Goal: Find specific page/section: Find specific page/section

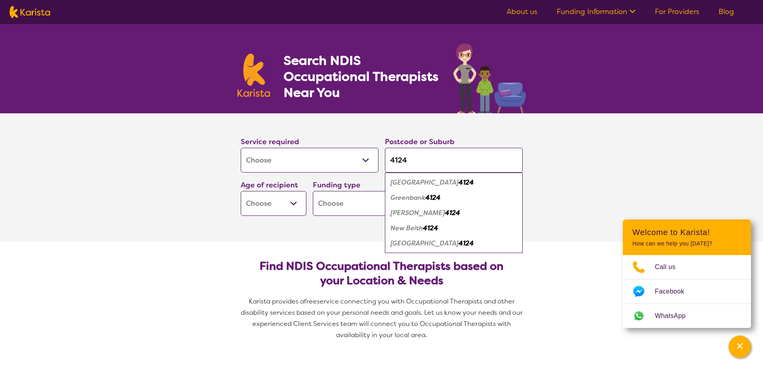
select select "[MEDICAL_DATA]"
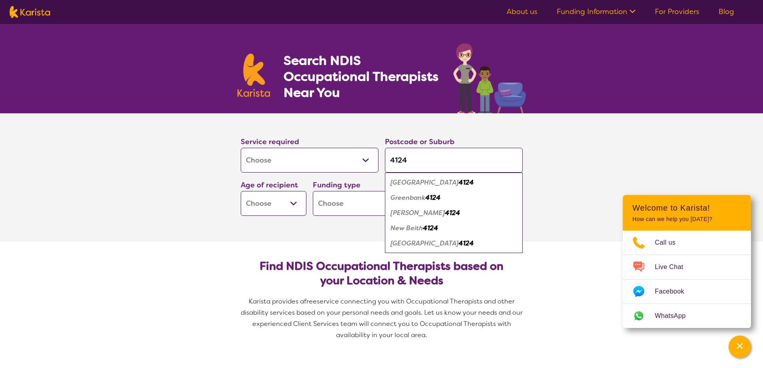
type input "4124"
click at [405, 227] on em "New Beith" at bounding box center [407, 228] width 32 height 8
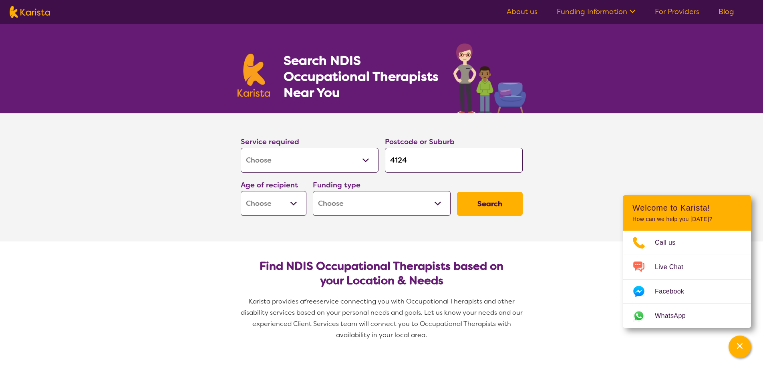
click at [296, 200] on select "Early Childhood - 0 to 9 Child - 10 to 11 Adolescent - 12 to 17 Adult - 18 to 6…" at bounding box center [274, 203] width 66 height 25
select select "EC"
click at [241, 191] on select "Early Childhood - 0 to 9 Child - 10 to 11 Adolescent - 12 to 17 Adult - 18 to 6…" at bounding box center [274, 203] width 66 height 25
select select "EC"
click at [360, 202] on select "Home Care Package (HCP) National Disability Insurance Scheme (NDIS) I don't know" at bounding box center [382, 203] width 138 height 25
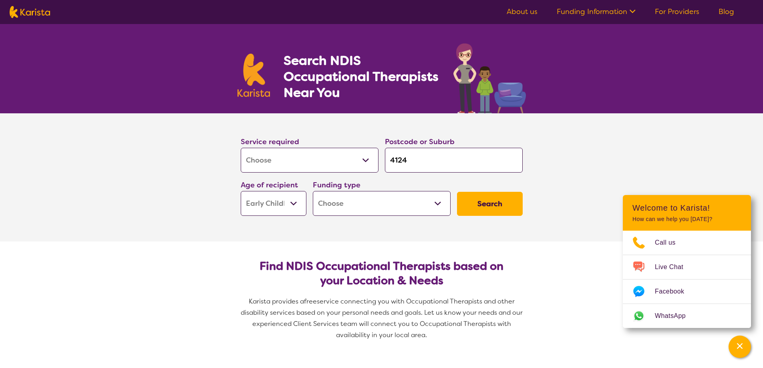
select select "NDIS"
click at [313, 191] on select "Home Care Package (HCP) National Disability Insurance Scheme (NDIS) I don't know" at bounding box center [382, 203] width 138 height 25
select select "NDIS"
click at [485, 205] on button "Search" at bounding box center [490, 204] width 66 height 24
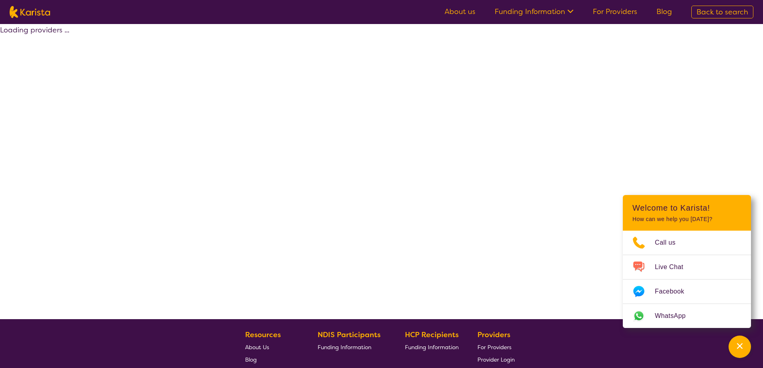
select select "by_score"
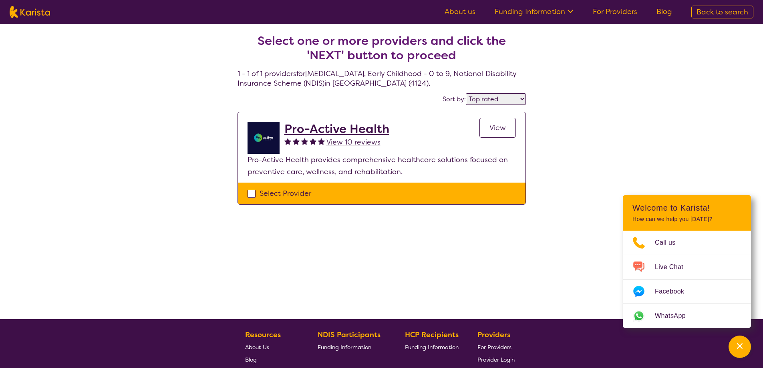
click at [319, 129] on h2 "Pro-Active Health" at bounding box center [336, 129] width 105 height 14
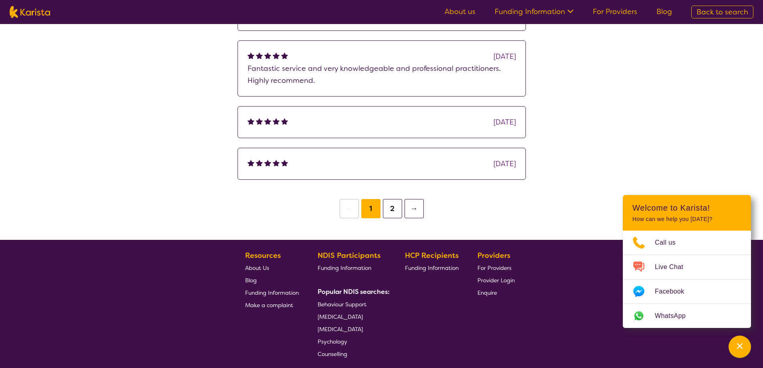
scroll to position [841, 0]
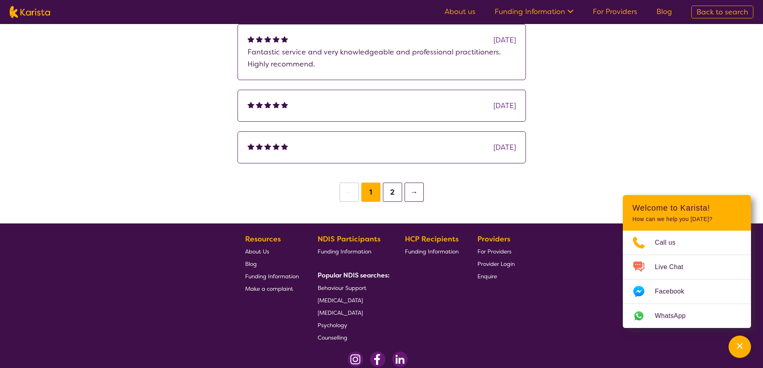
click at [389, 183] on button "2" at bounding box center [392, 192] width 19 height 19
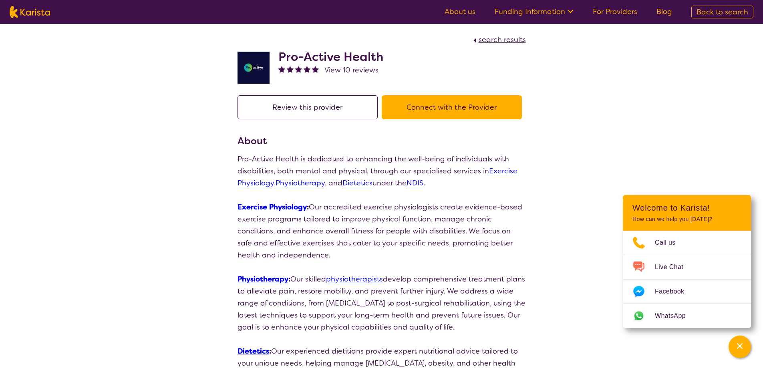
click at [467, 110] on button "Connect with the Provider" at bounding box center [452, 107] width 140 height 24
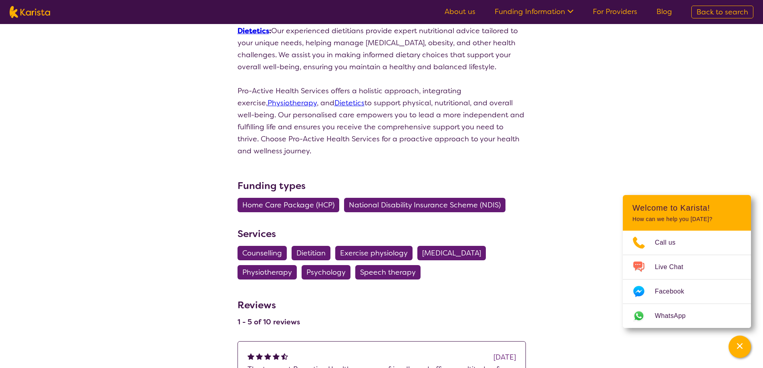
click at [454, 246] on span "[MEDICAL_DATA]" at bounding box center [451, 253] width 59 height 14
select select "[MEDICAL_DATA]"
select select "EC"
select select "NDIS"
select select "[MEDICAL_DATA]"
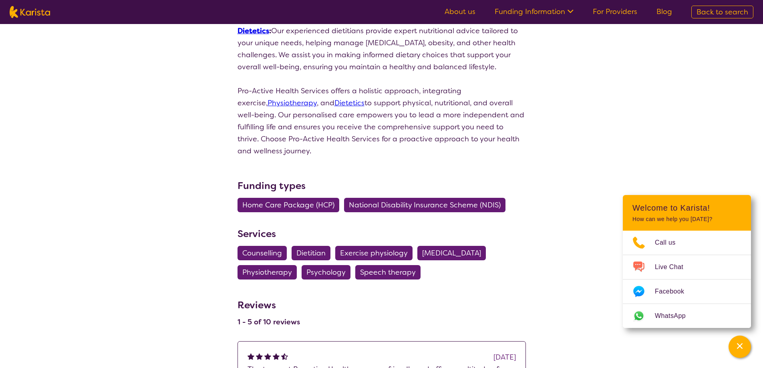
select select "EC"
select select "NDIS"
